Goal: Information Seeking & Learning: Learn about a topic

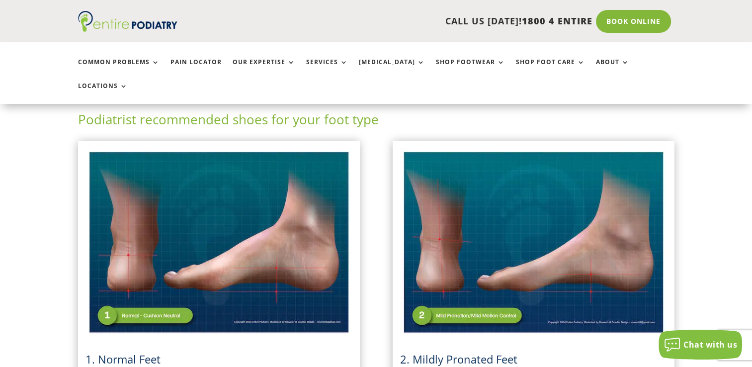
scroll to position [280, 0]
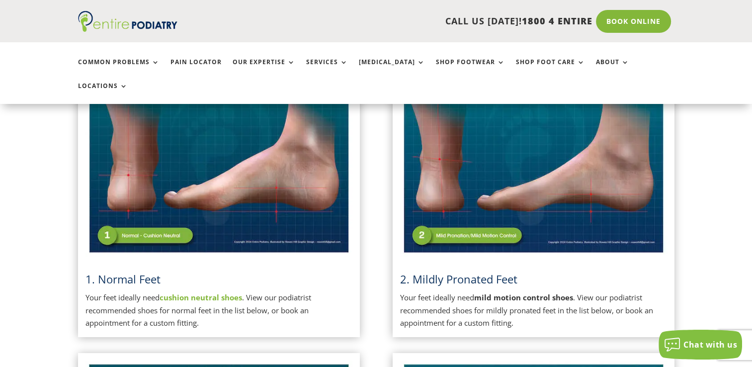
click at [521, 168] on img at bounding box center [533, 162] width 267 height 188
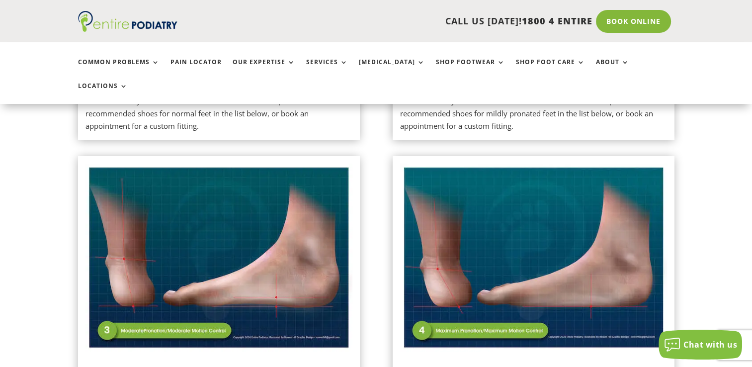
scroll to position [319, 0]
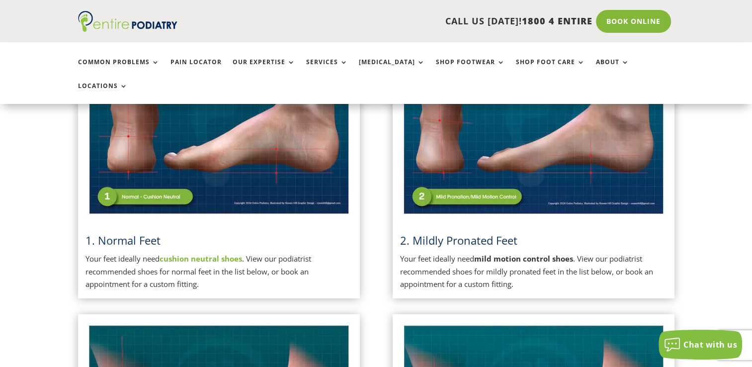
click at [567, 111] on img at bounding box center [533, 123] width 267 height 188
click at [524, 253] on p "Your feet ideally need mild motion control shoes . View our podiatrist recommen…" at bounding box center [533, 272] width 267 height 38
click at [548, 254] on strong "mild motion control shoes" at bounding box center [523, 259] width 99 height 10
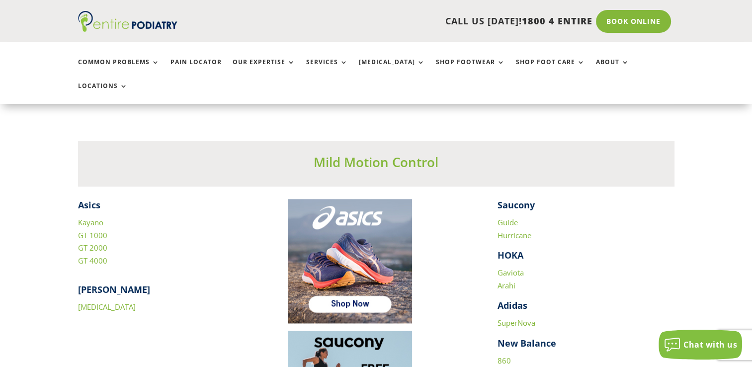
scroll to position [1323, 0]
click at [103, 302] on link "[MEDICAL_DATA]" at bounding box center [107, 307] width 58 height 10
